Goal: Register for event/course

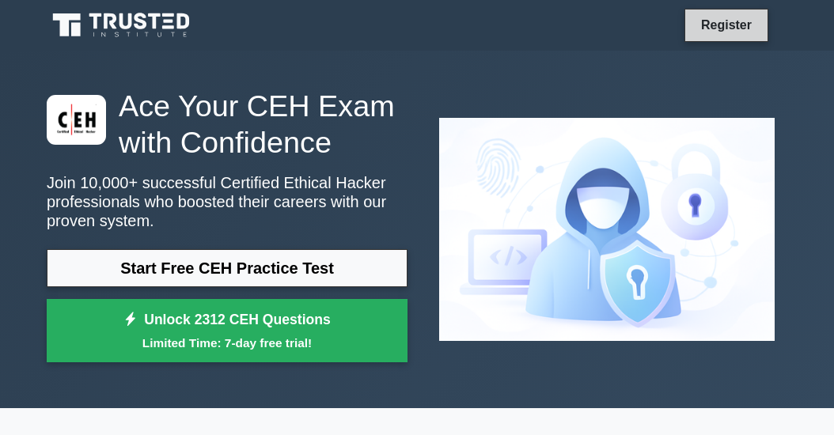
click at [718, 25] on link "Register" at bounding box center [727, 25] width 70 height 20
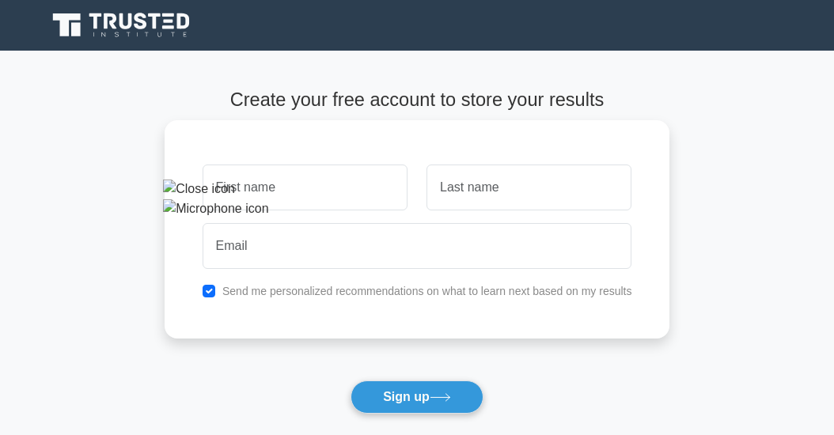
click at [368, 192] on input "text" at bounding box center [305, 188] width 205 height 46
type input "Elizabeth"
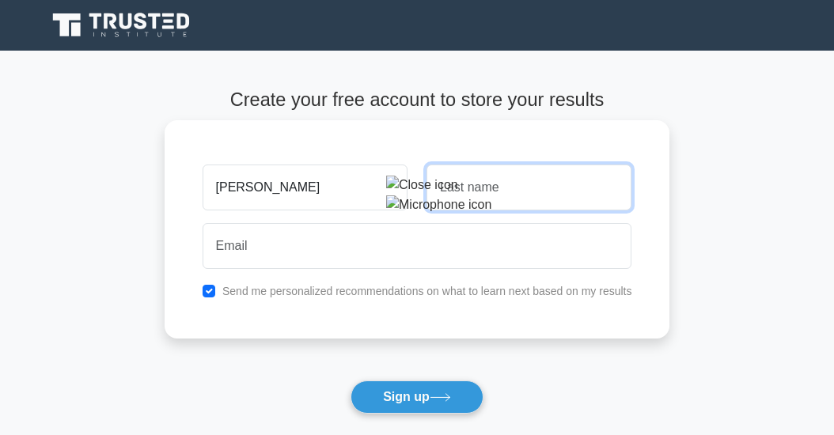
click at [473, 191] on input "text" at bounding box center [529, 188] width 205 height 46
type input "Mwende"
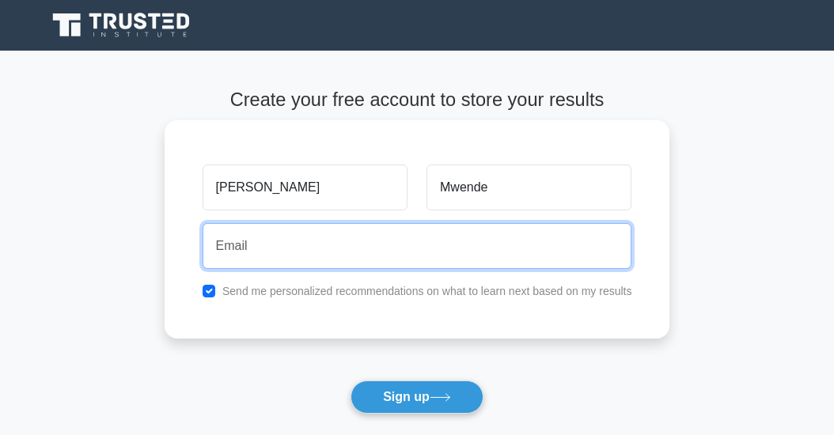
click at [337, 245] on input "email" at bounding box center [418, 246] width 430 height 46
type input "elizabeth.mwende3@gmail.com"
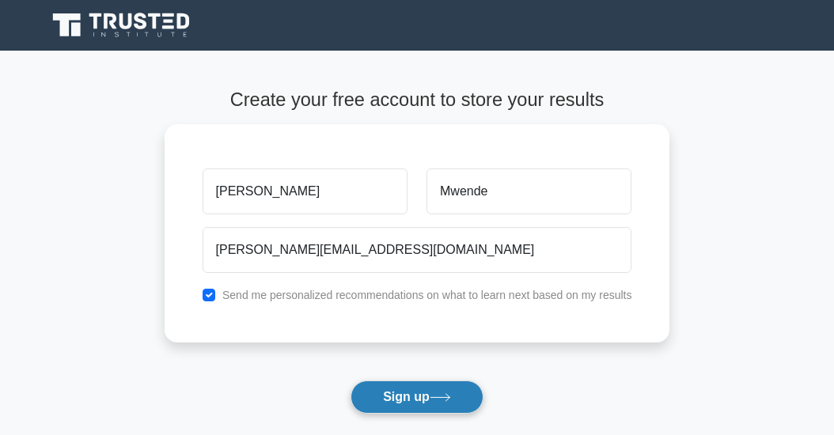
click at [405, 393] on button "Sign up" at bounding box center [417, 397] width 133 height 33
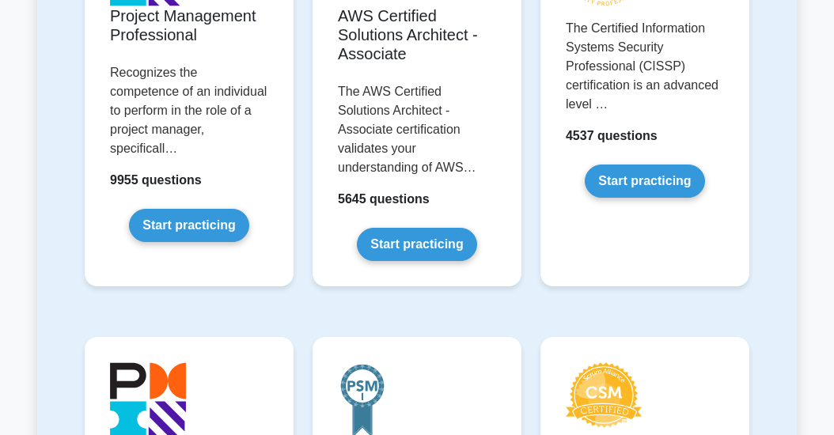
scroll to position [475, 0]
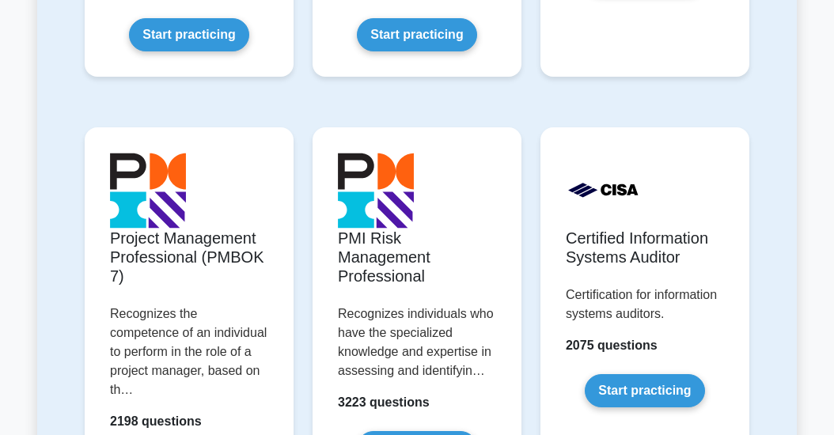
scroll to position [1473, 0]
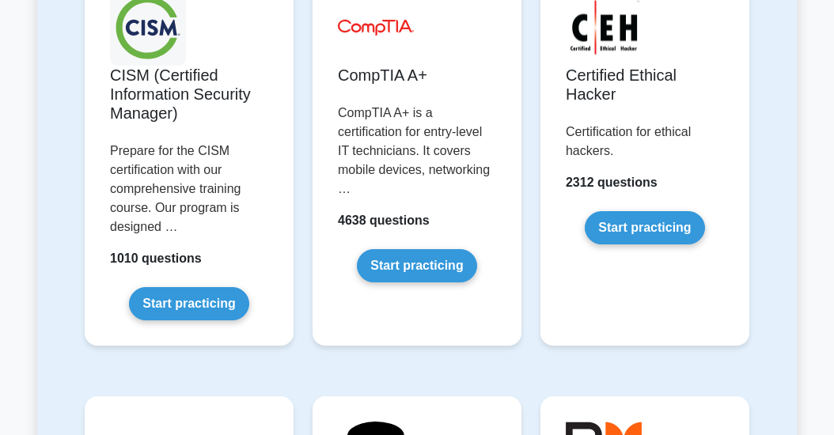
scroll to position [2863, 0]
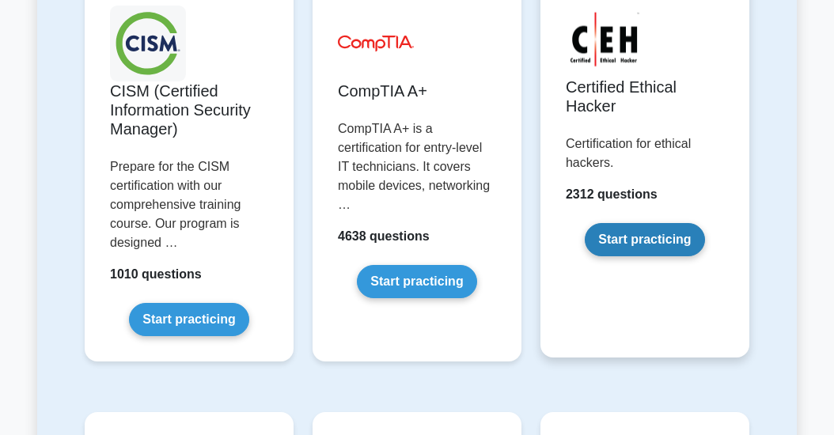
click at [617, 223] on link "Start practicing" at bounding box center [644, 239] width 119 height 33
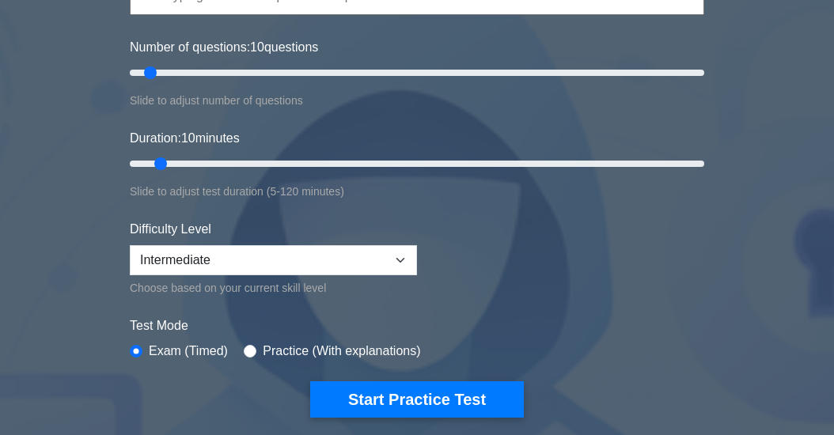
scroll to position [178, 0]
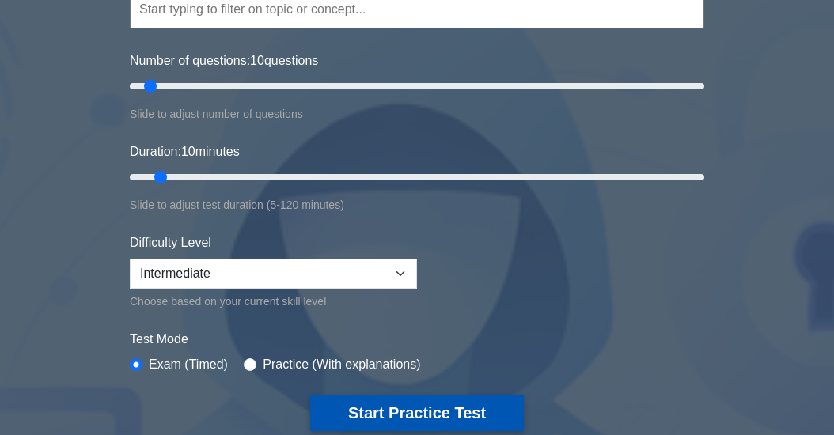
click at [395, 410] on button "Start Practice Test" at bounding box center [417, 413] width 214 height 36
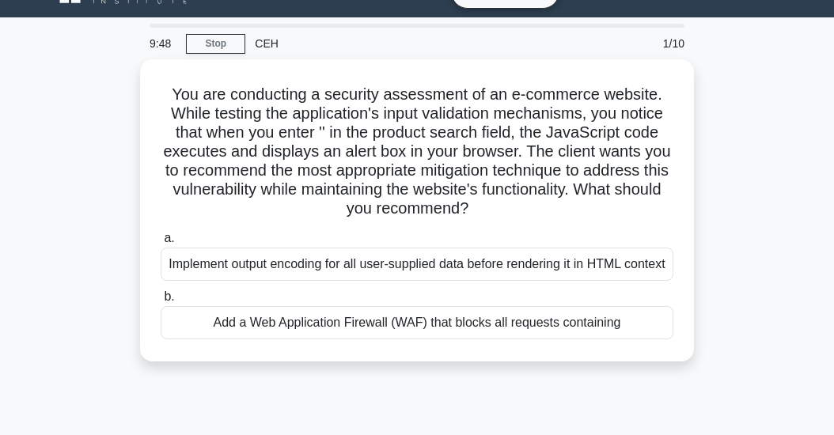
scroll to position [73, 0]
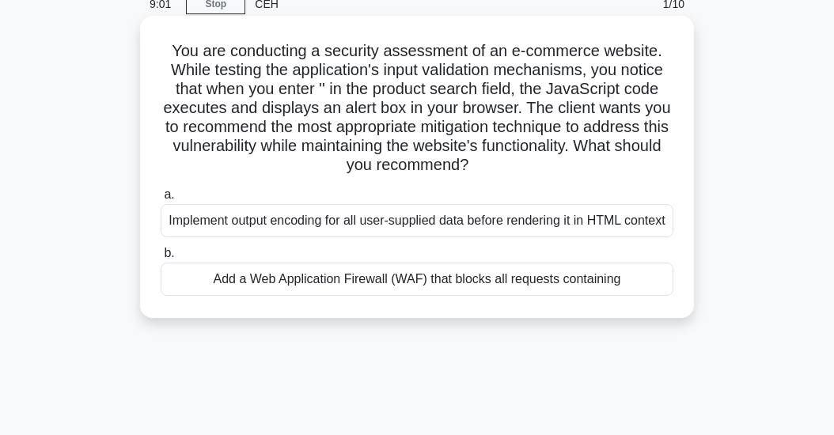
click at [562, 296] on div "Add a Web Application Firewall (WAF) that blocks all requests containing" at bounding box center [417, 279] width 513 height 33
click at [161, 259] on input "b. Add a Web Application Firewall (WAF) that blocks all requests containing" at bounding box center [161, 253] width 0 height 10
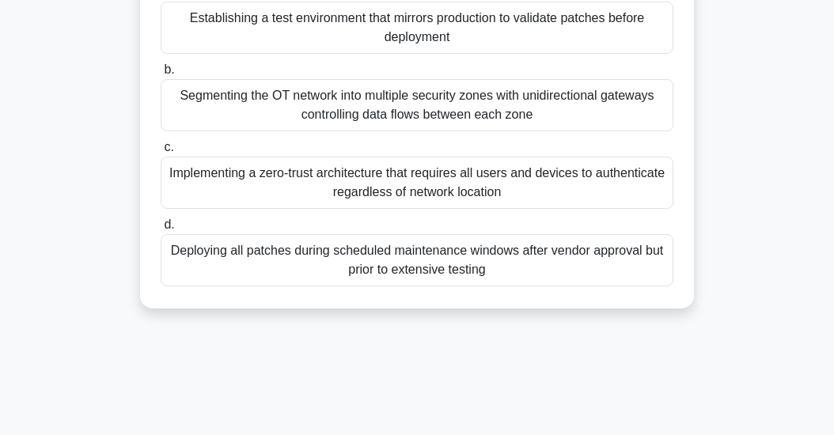
scroll to position [0, 0]
